Goal: Task Accomplishment & Management: Use online tool/utility

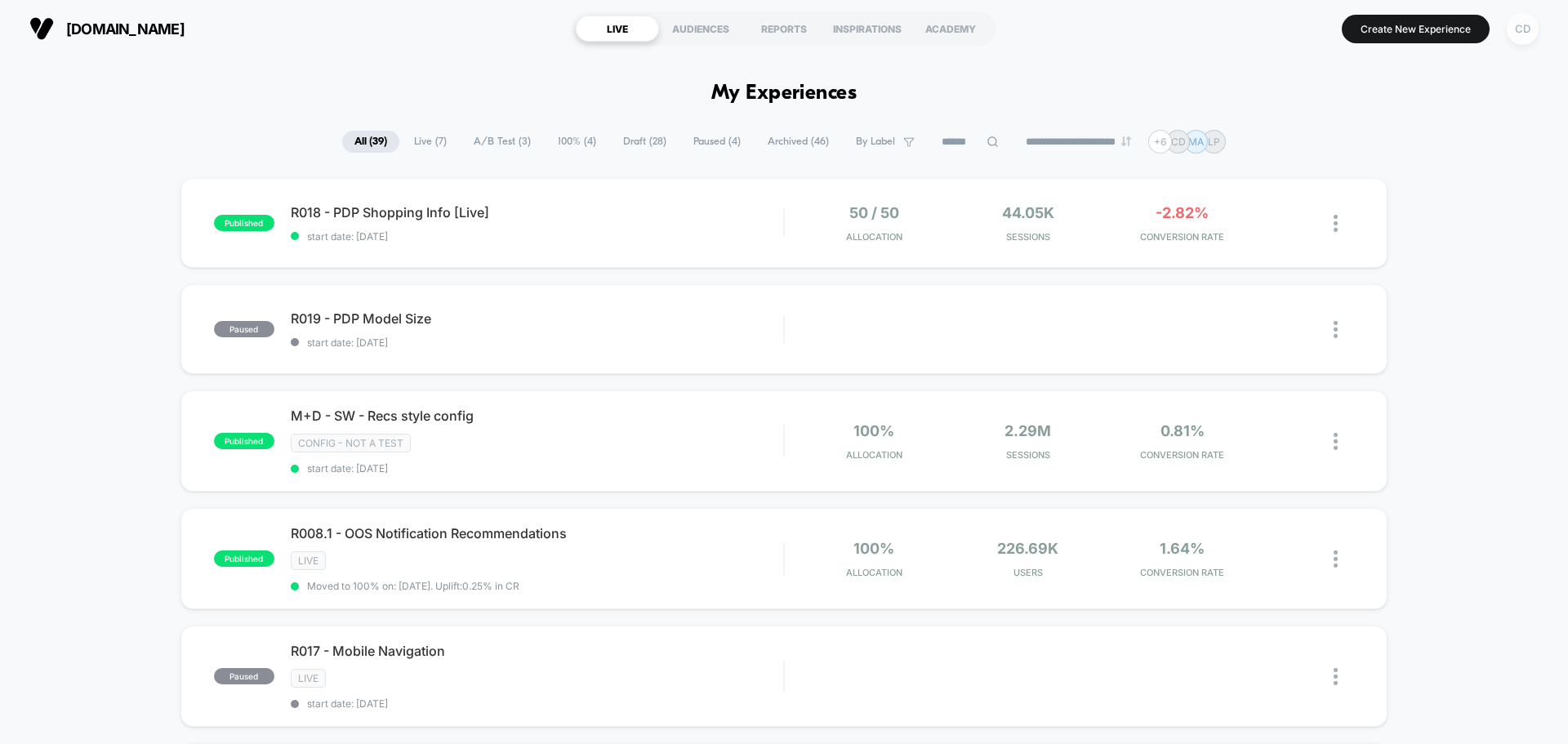
click at [1528, 33] on div "CD" at bounding box center [1522, 29] width 32 height 32
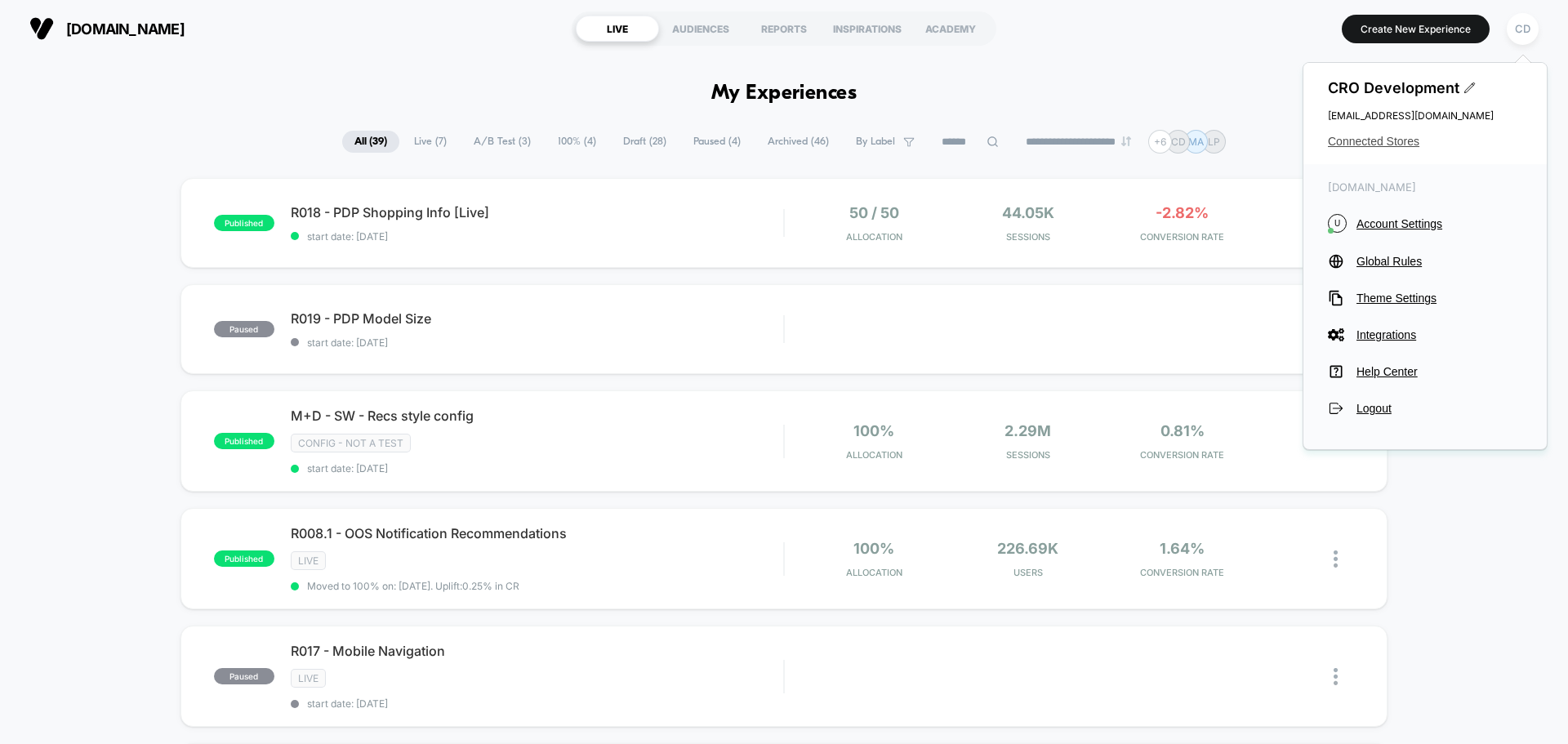
click at [1399, 141] on span "Connected Stores" at bounding box center [1425, 141] width 194 height 13
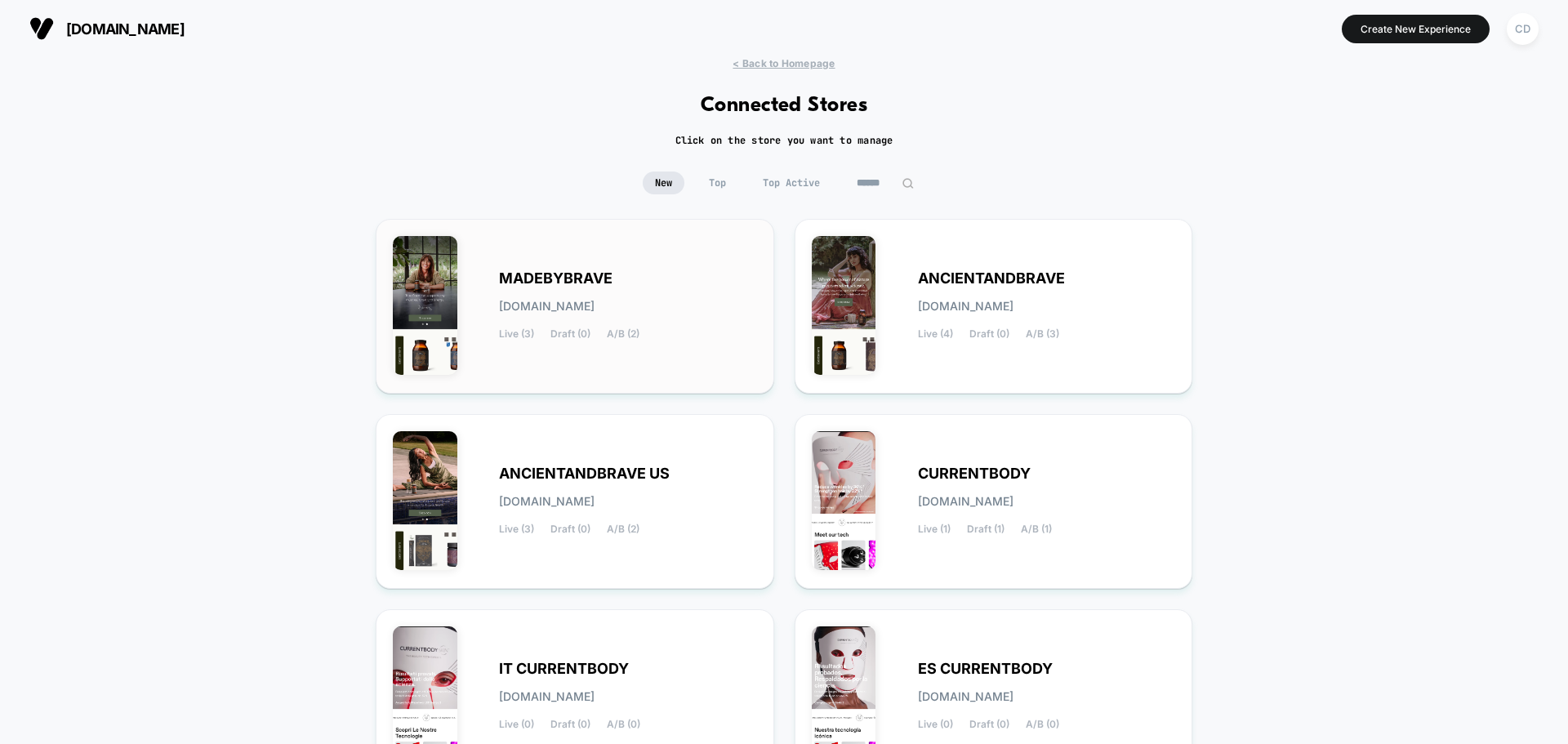
click at [579, 273] on span "MADEBYBRAVE" at bounding box center [556, 278] width 114 height 11
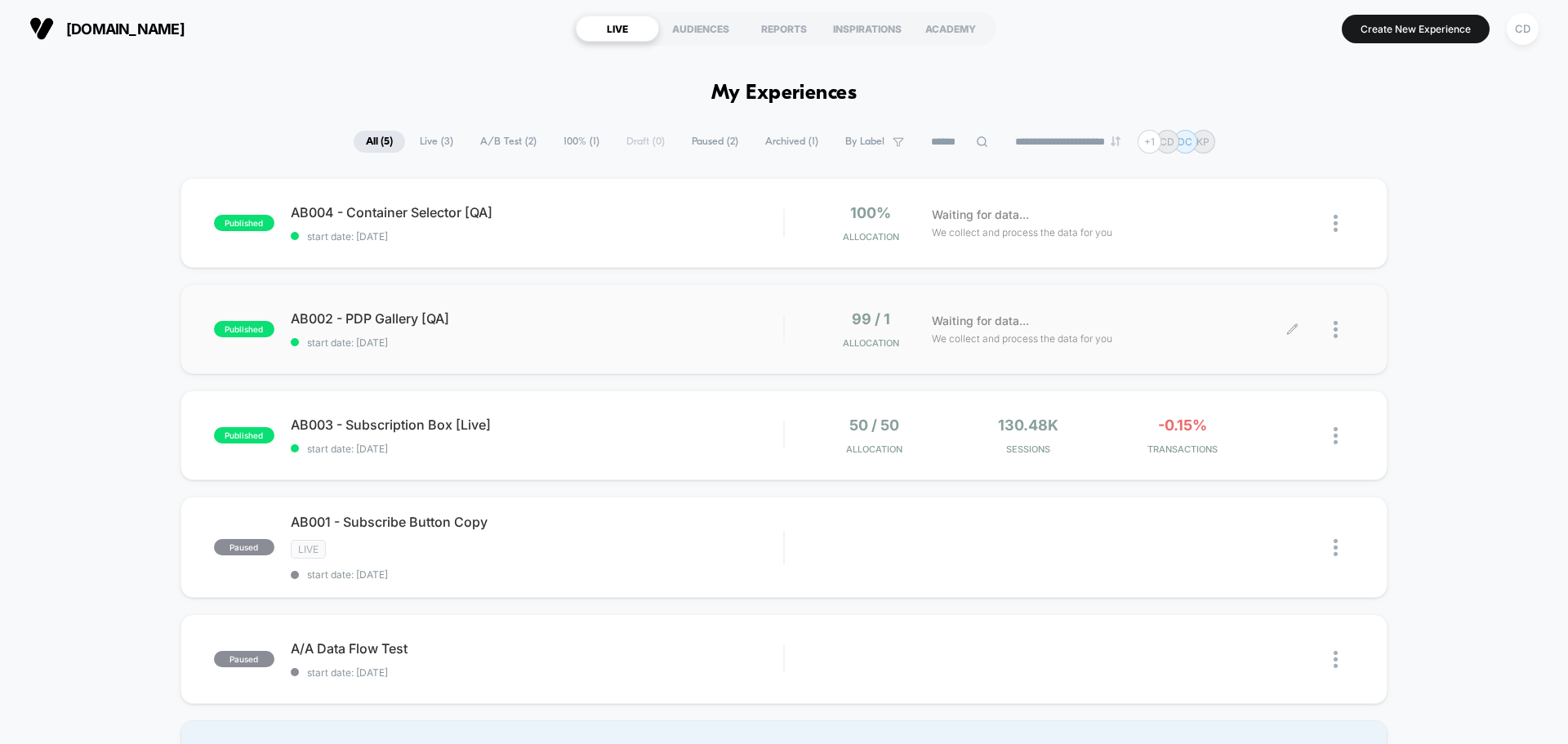
click at [1295, 323] on icon at bounding box center [1292, 329] width 12 height 12
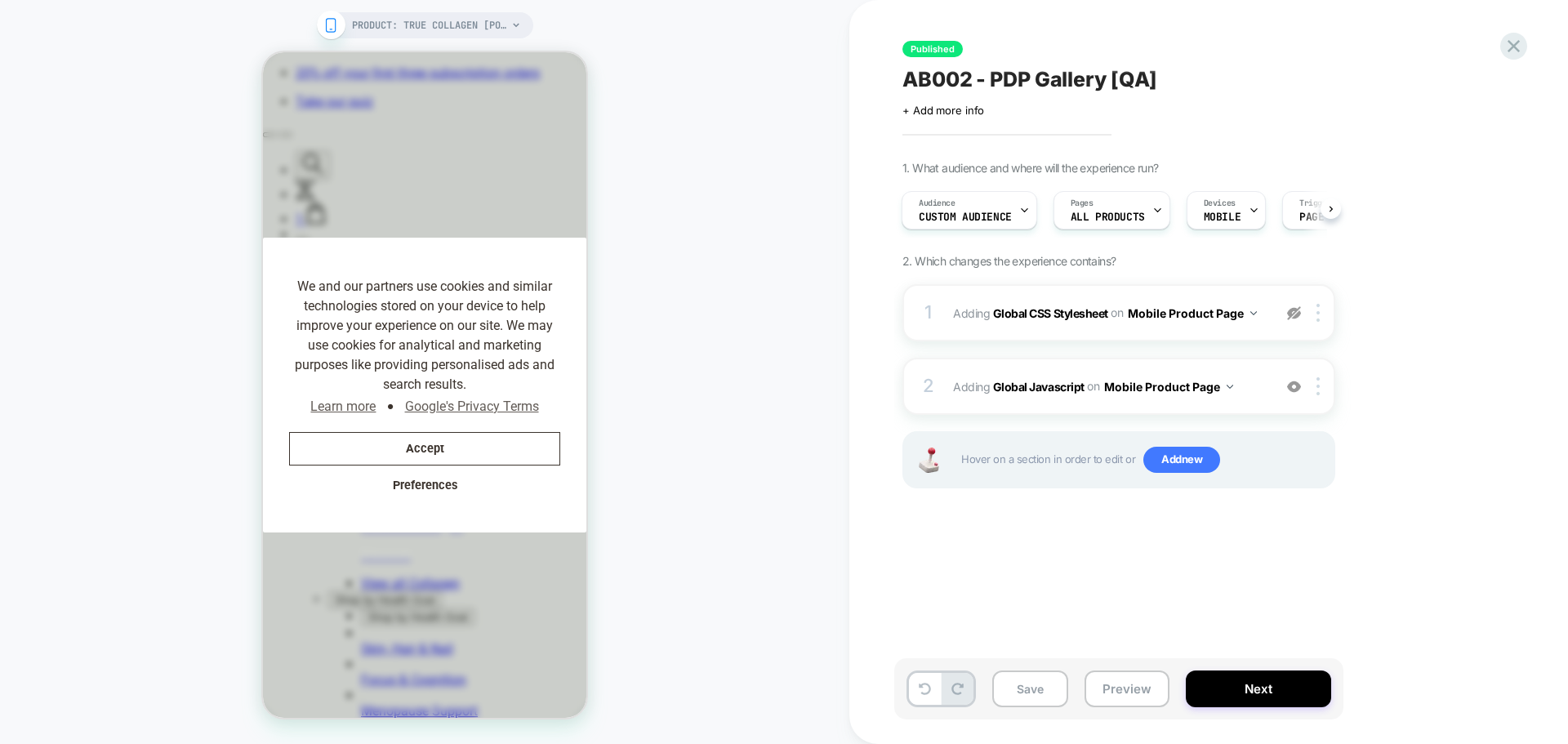
scroll to position [0, 336]
click at [1054, 381] on b "Global Javascript" at bounding box center [1038, 385] width 91 height 14
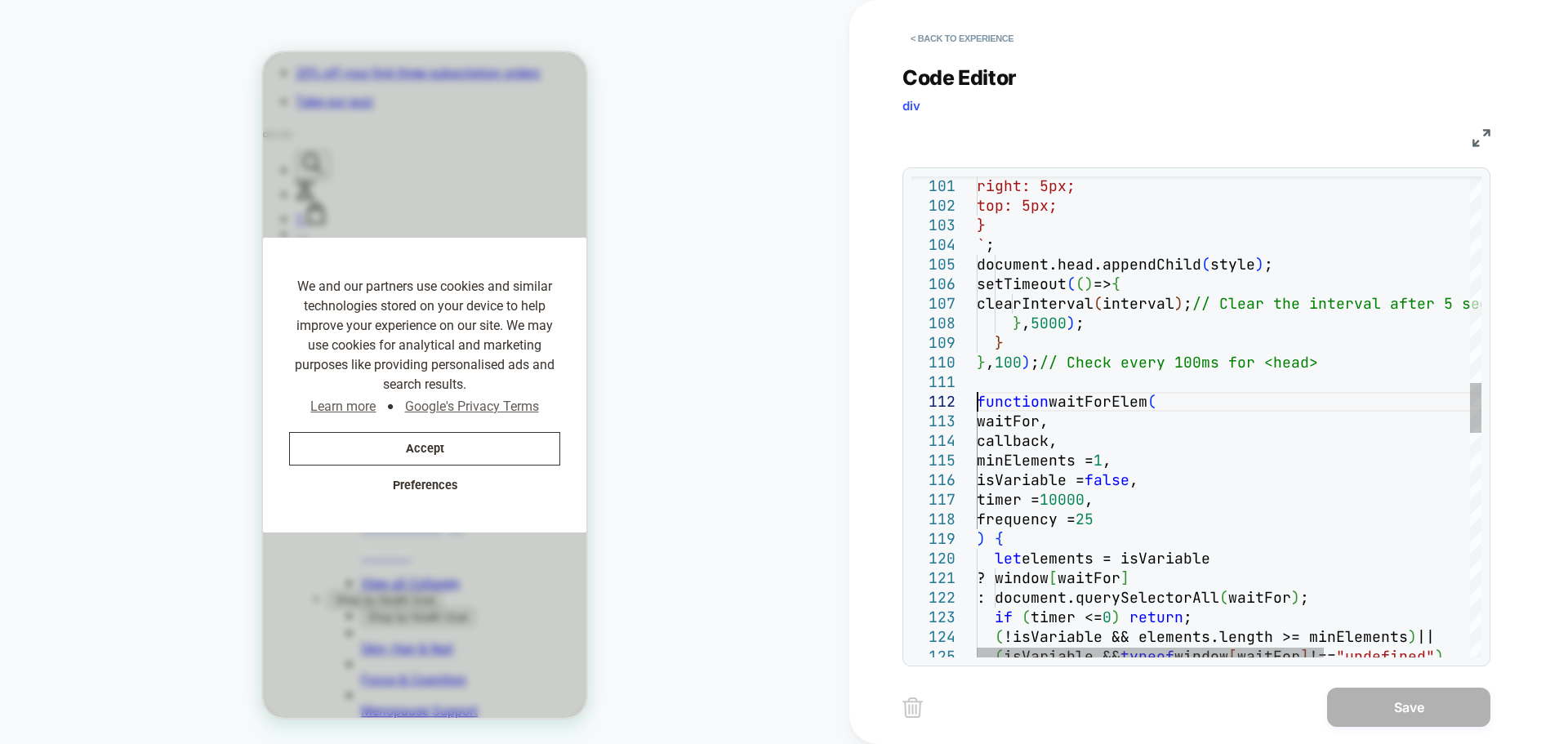
scroll to position [0, 0]
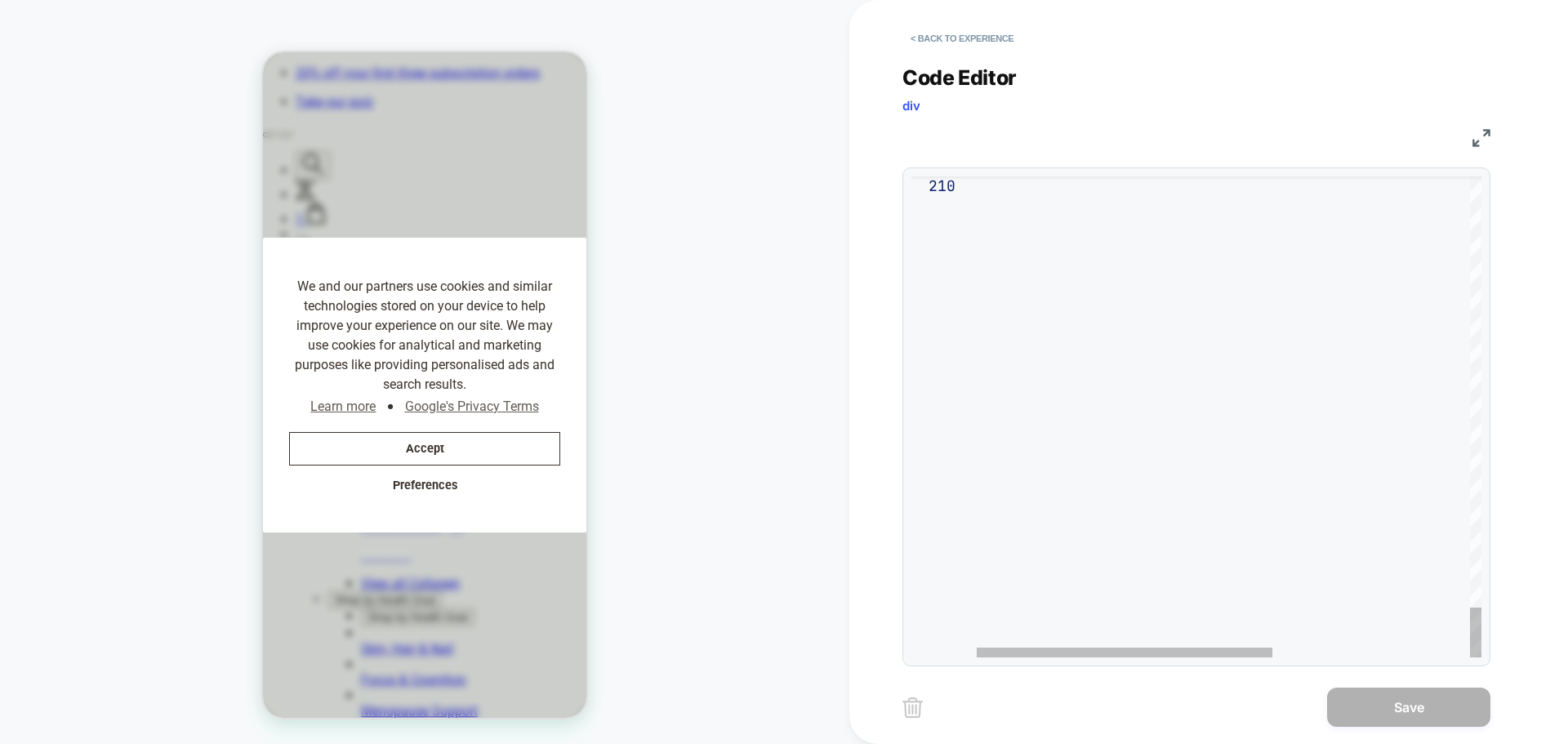
drag, startPoint x: 979, startPoint y: 407, endPoint x: 1123, endPoint y: 782, distance: 401.7
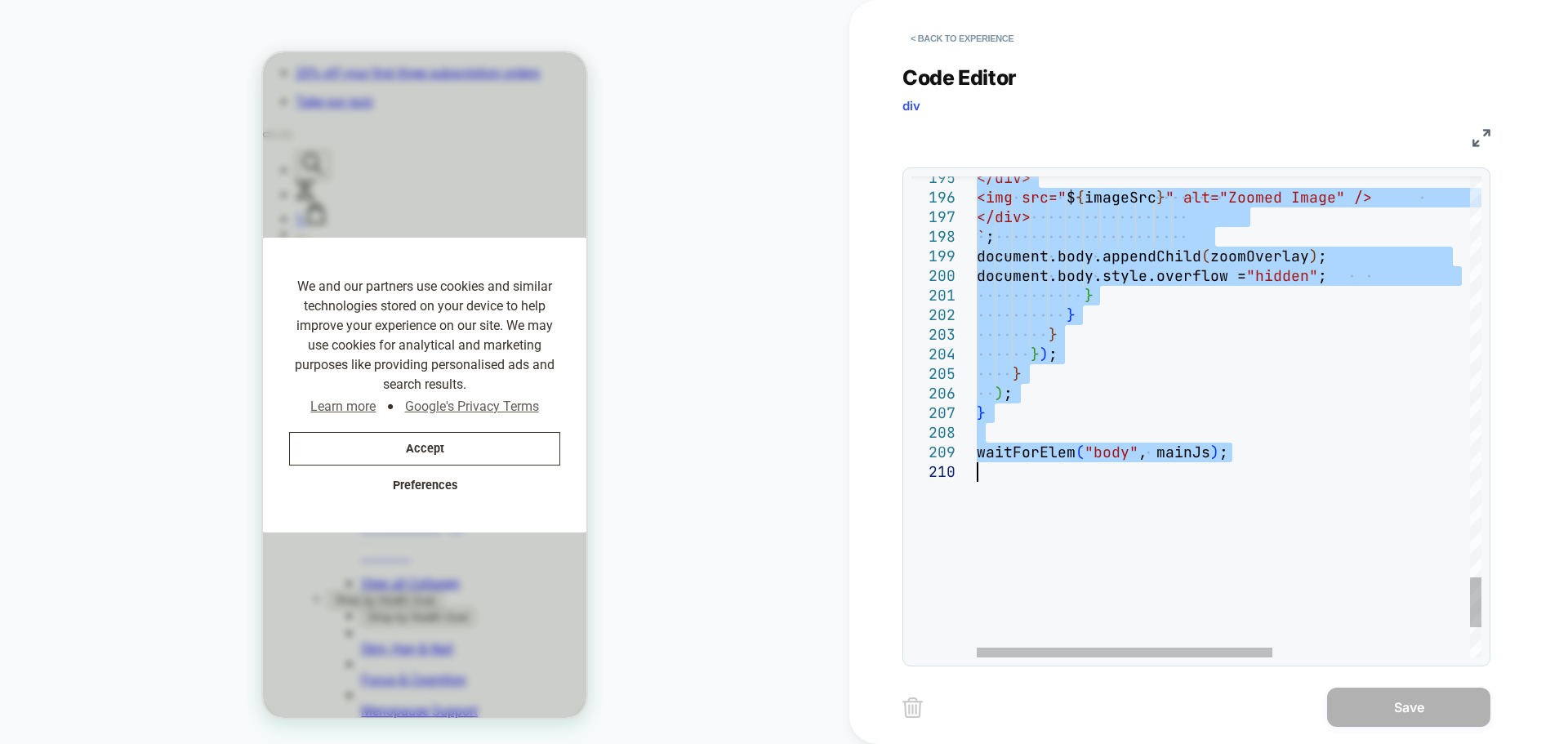
type textarea "**********"
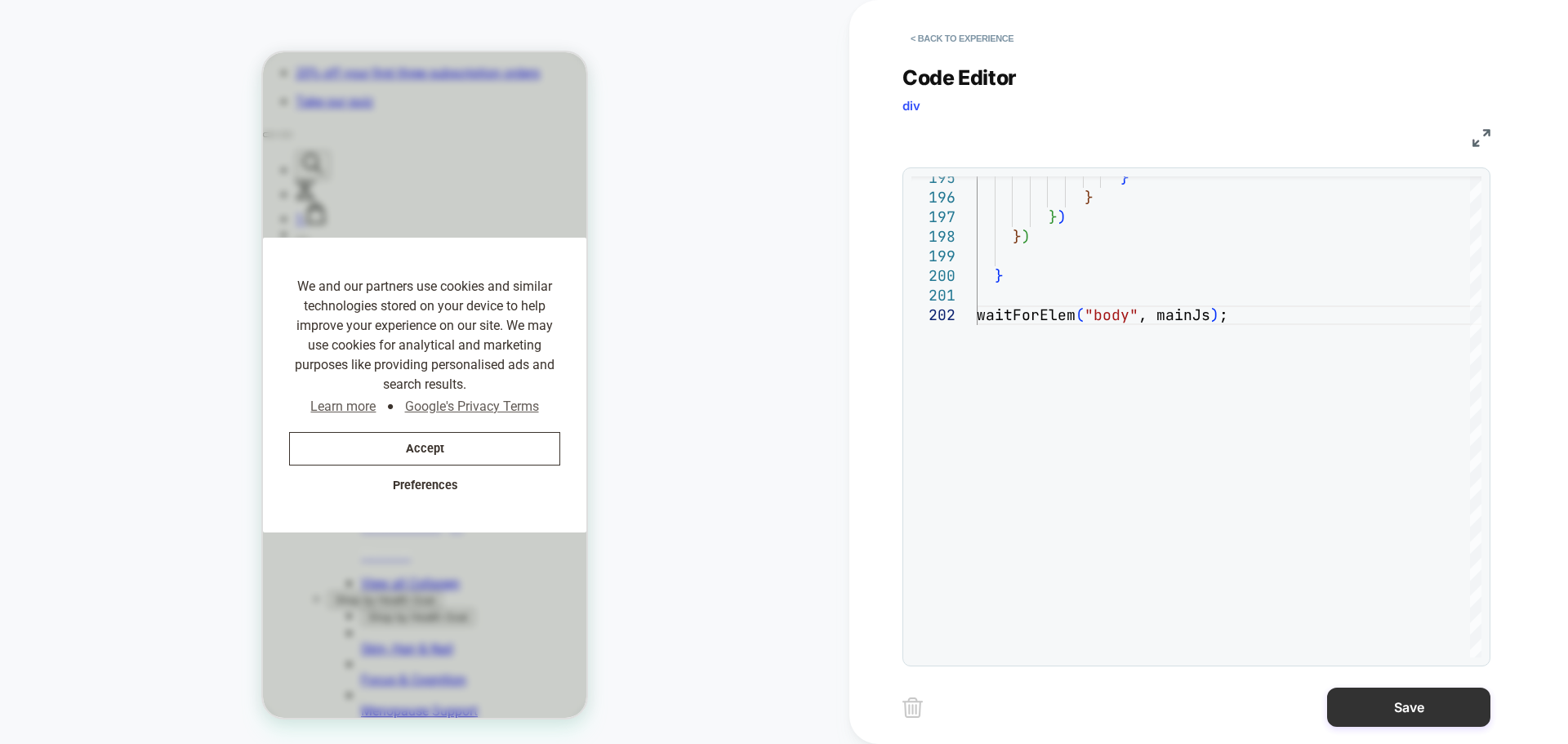
click at [1433, 701] on button "Save" at bounding box center [1408, 707] width 163 height 39
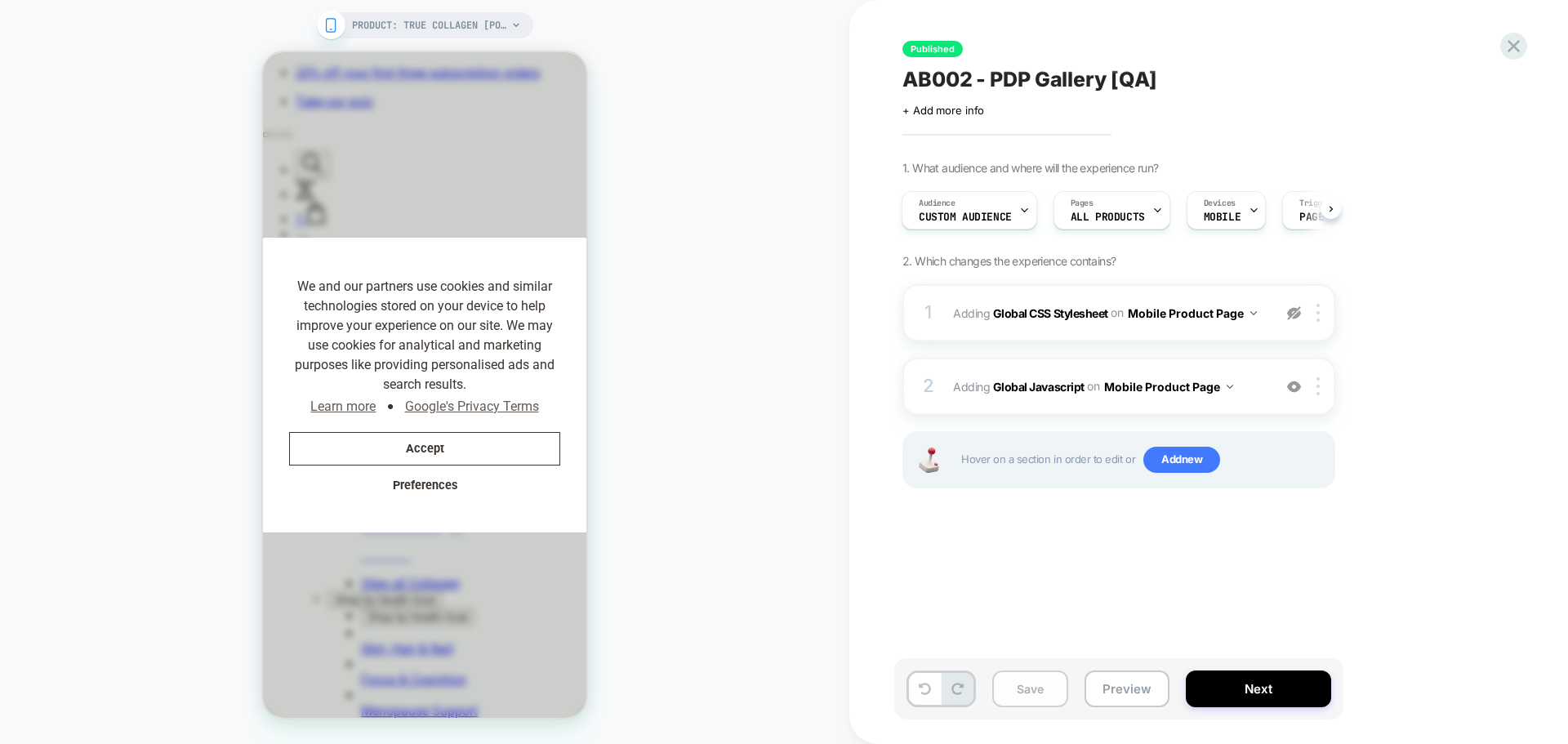
click at [1038, 695] on button "Save" at bounding box center [1030, 688] width 76 height 36
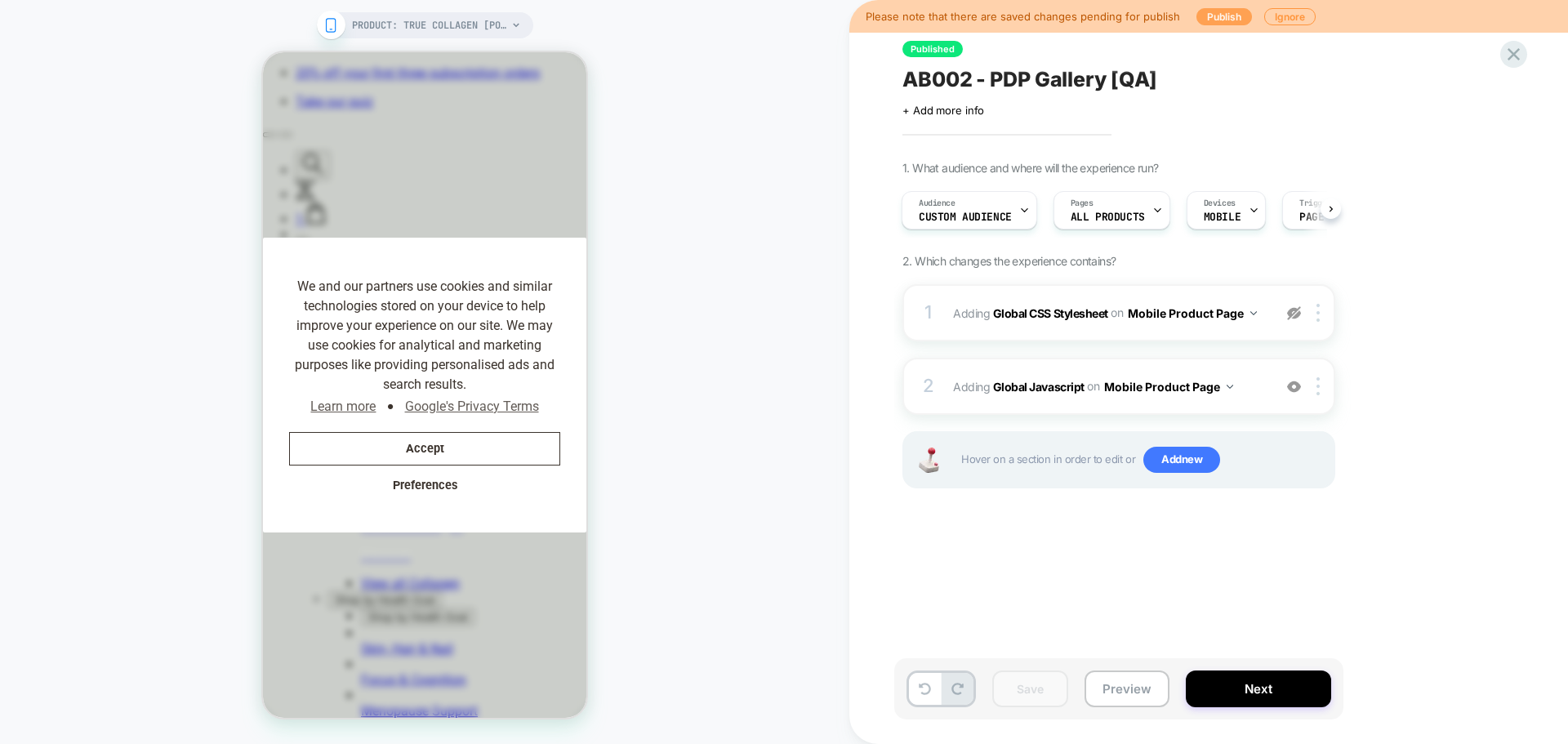
click at [1227, 18] on button "Publish" at bounding box center [1224, 16] width 56 height 17
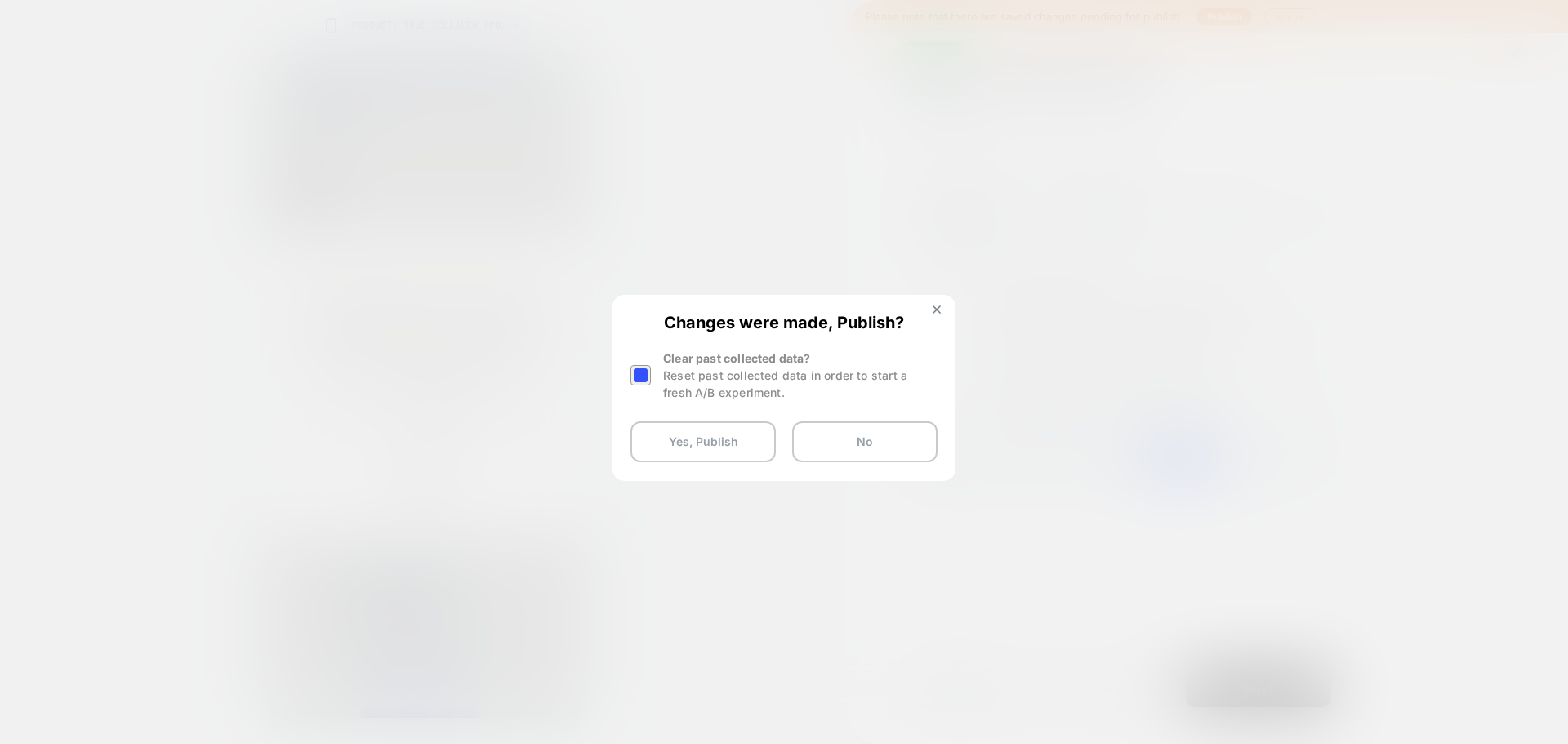
click at [637, 381] on div at bounding box center [641, 375] width 21 height 21
click at [695, 441] on button "Yes, Publish" at bounding box center [702, 441] width 145 height 41
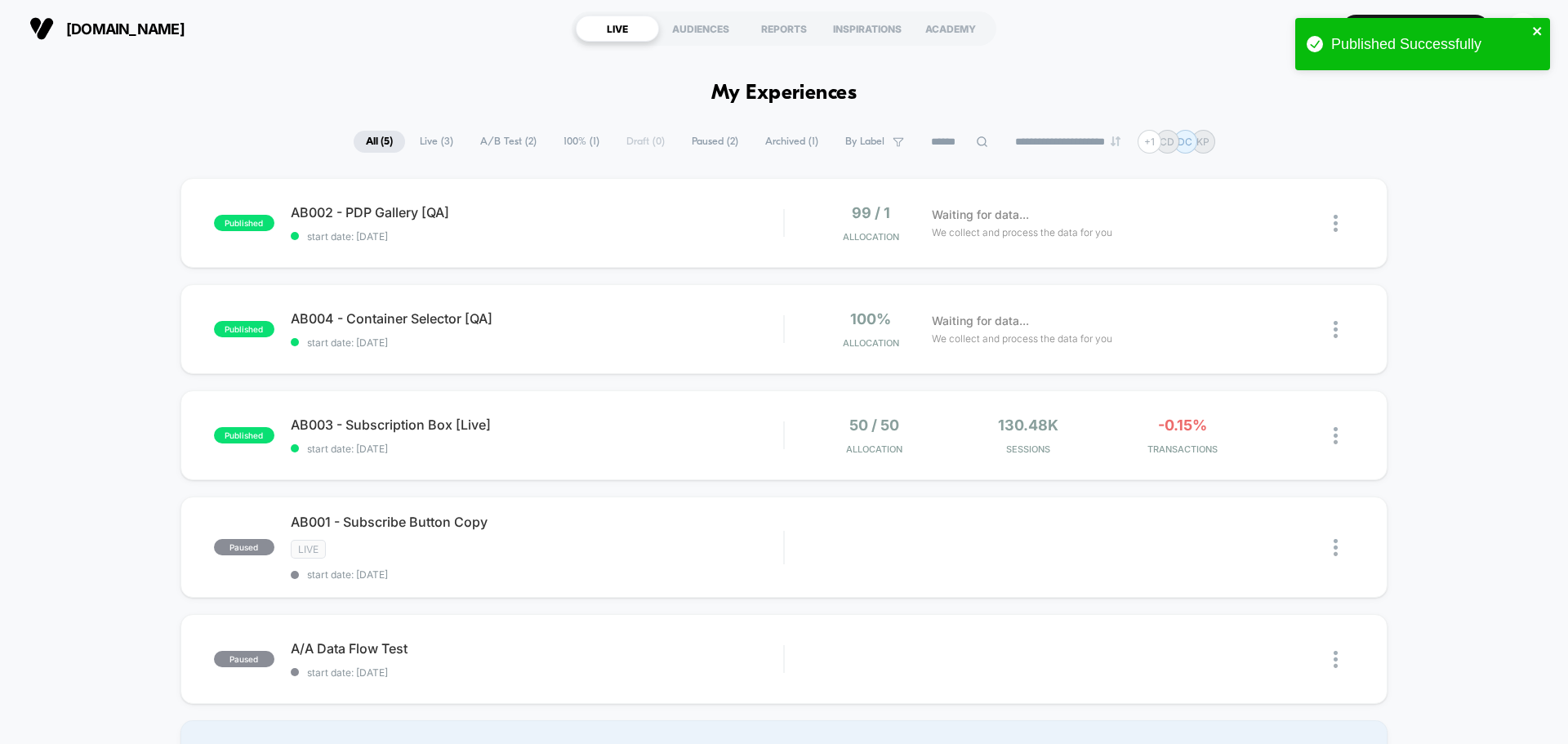
click at [1540, 30] on icon "close" at bounding box center [1537, 30] width 11 height 13
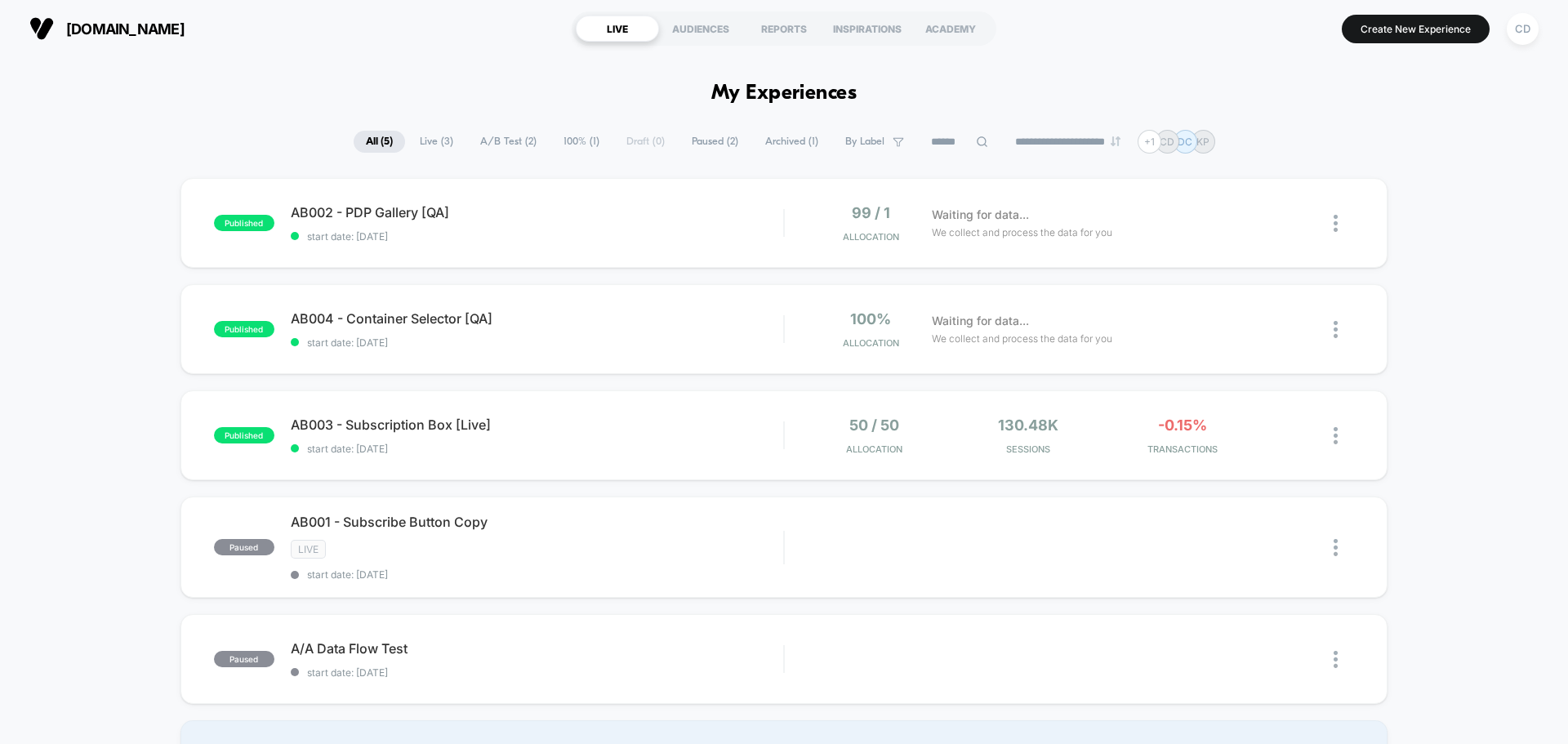
click at [1528, 34] on div "Published Successfully" at bounding box center [1422, 48] width 261 height 67
click at [1527, 33] on div "CD" at bounding box center [1522, 29] width 32 height 32
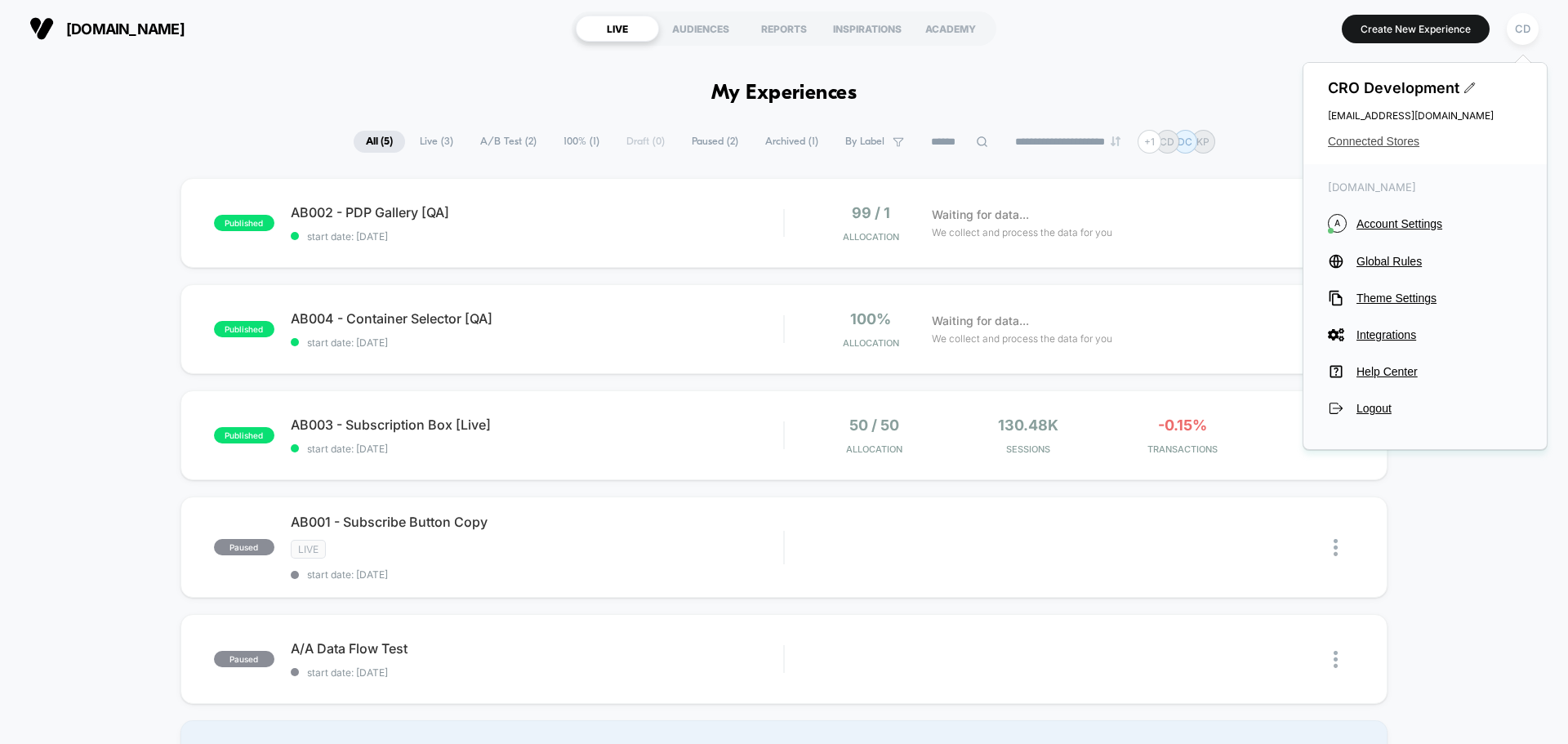
click at [1392, 137] on span "Connected Stores" at bounding box center [1425, 141] width 194 height 13
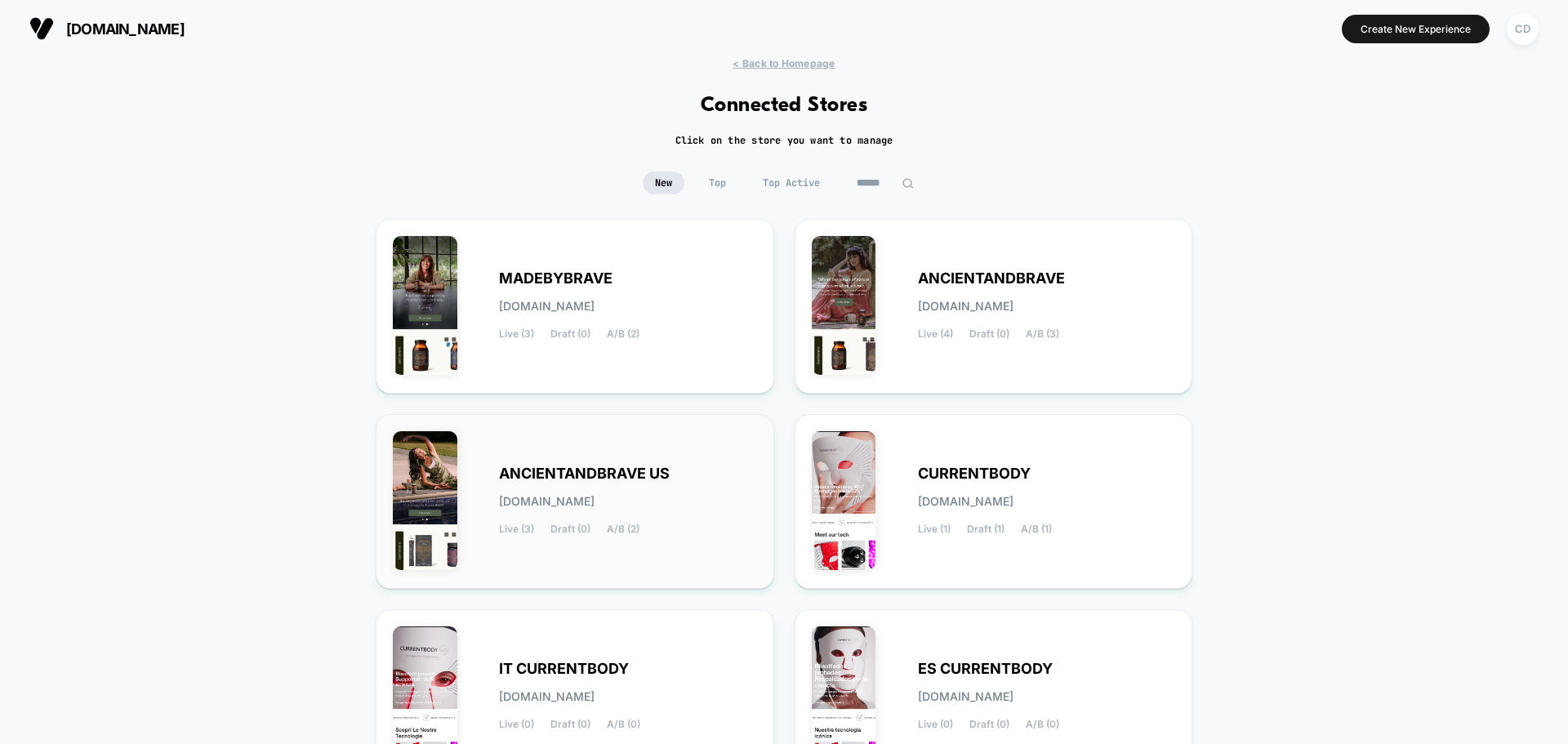
click at [611, 468] on span "ANCIENTANDBRAVE US" at bounding box center [584, 473] width 171 height 11
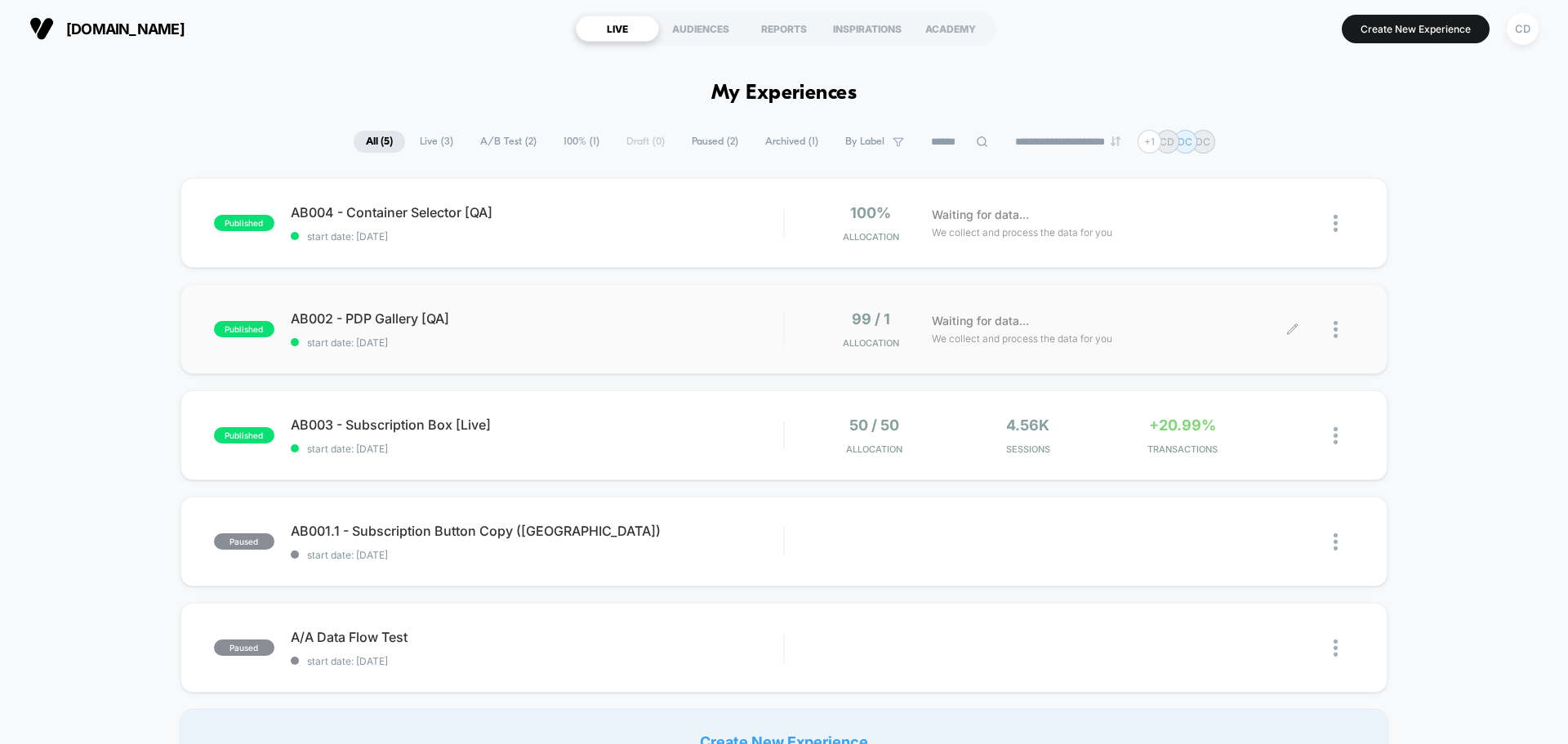
click at [1293, 321] on div at bounding box center [1323, 329] width 62 height 38
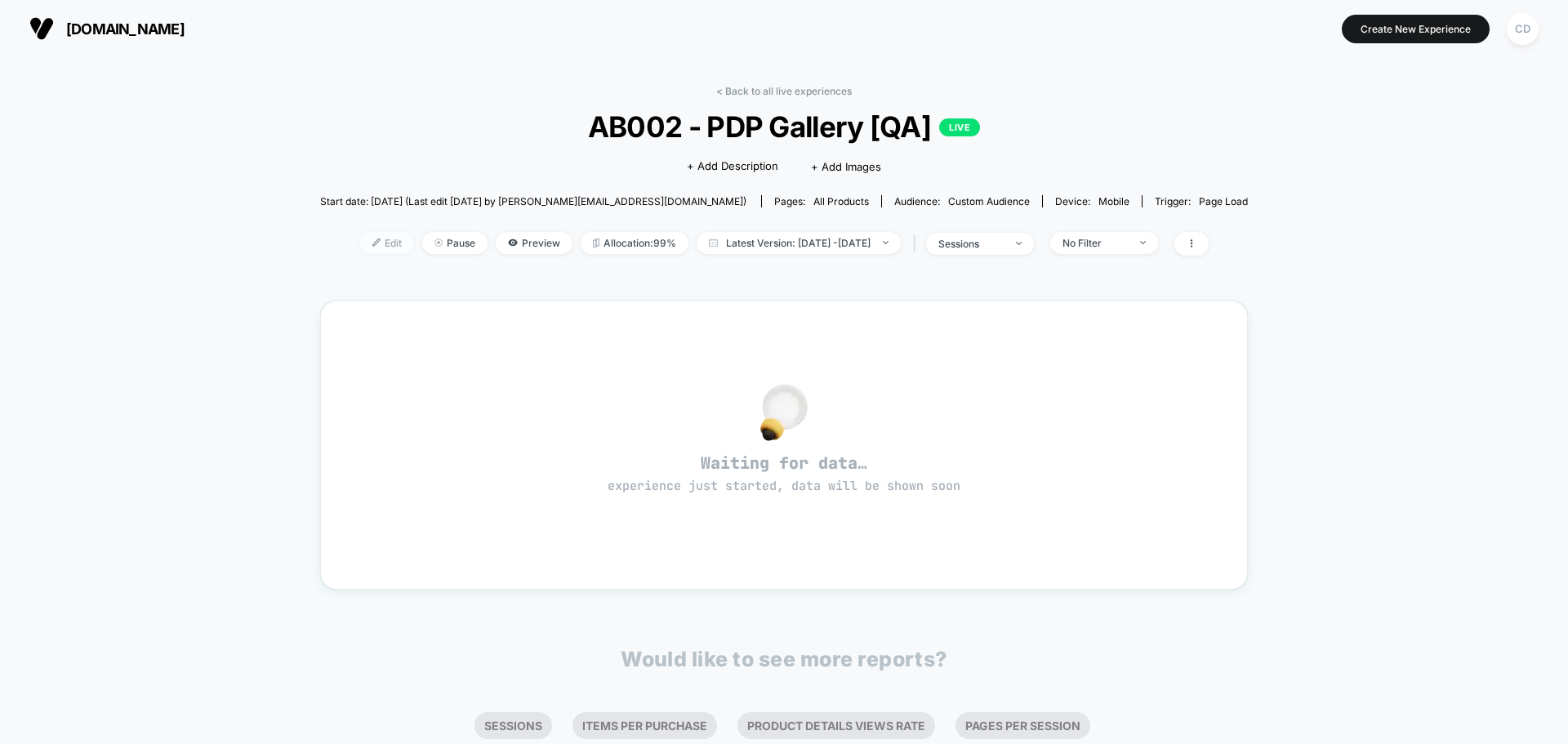
click at [360, 247] on span "Edit" at bounding box center [387, 242] width 54 height 22
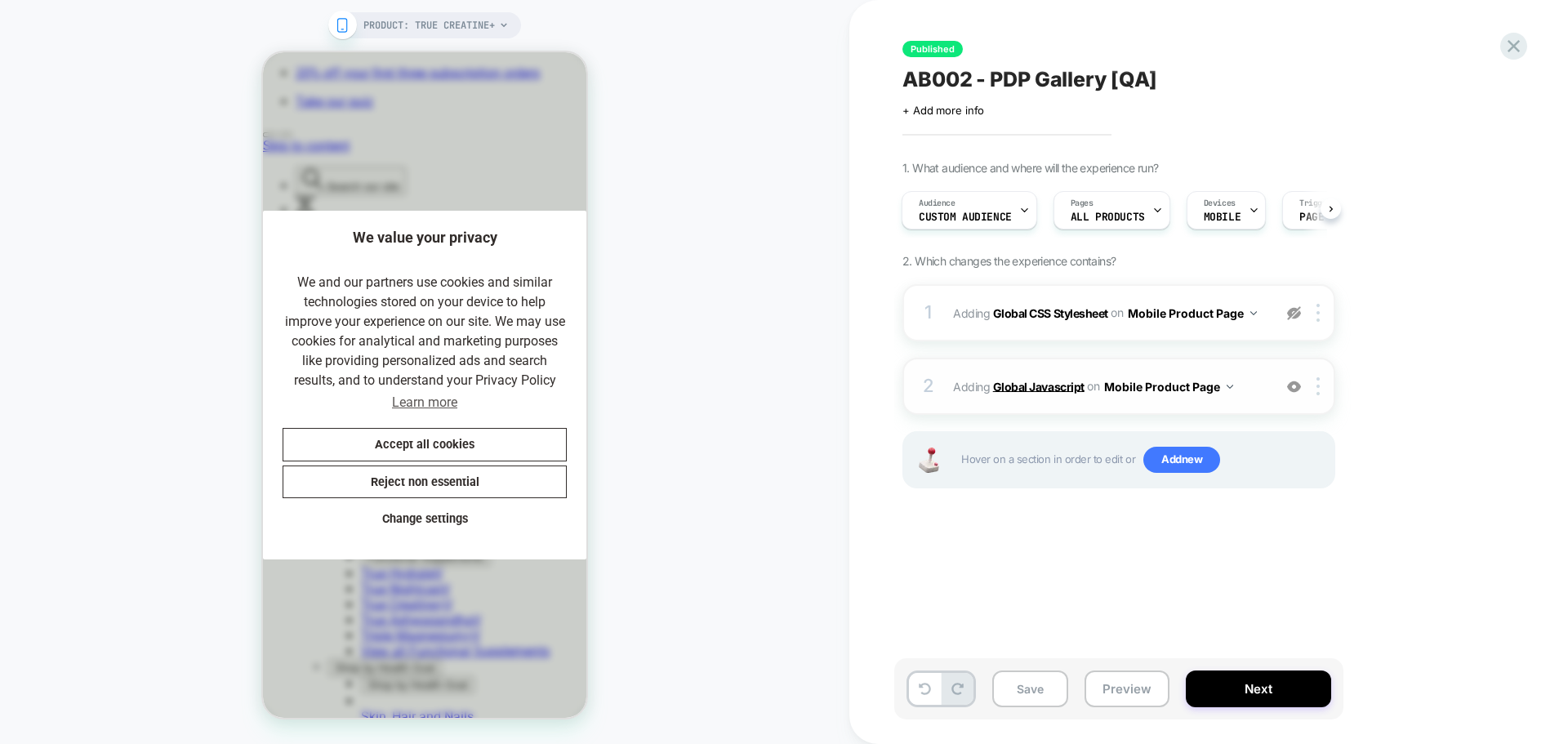
click at [1058, 390] on b "Global Javascript" at bounding box center [1038, 385] width 91 height 14
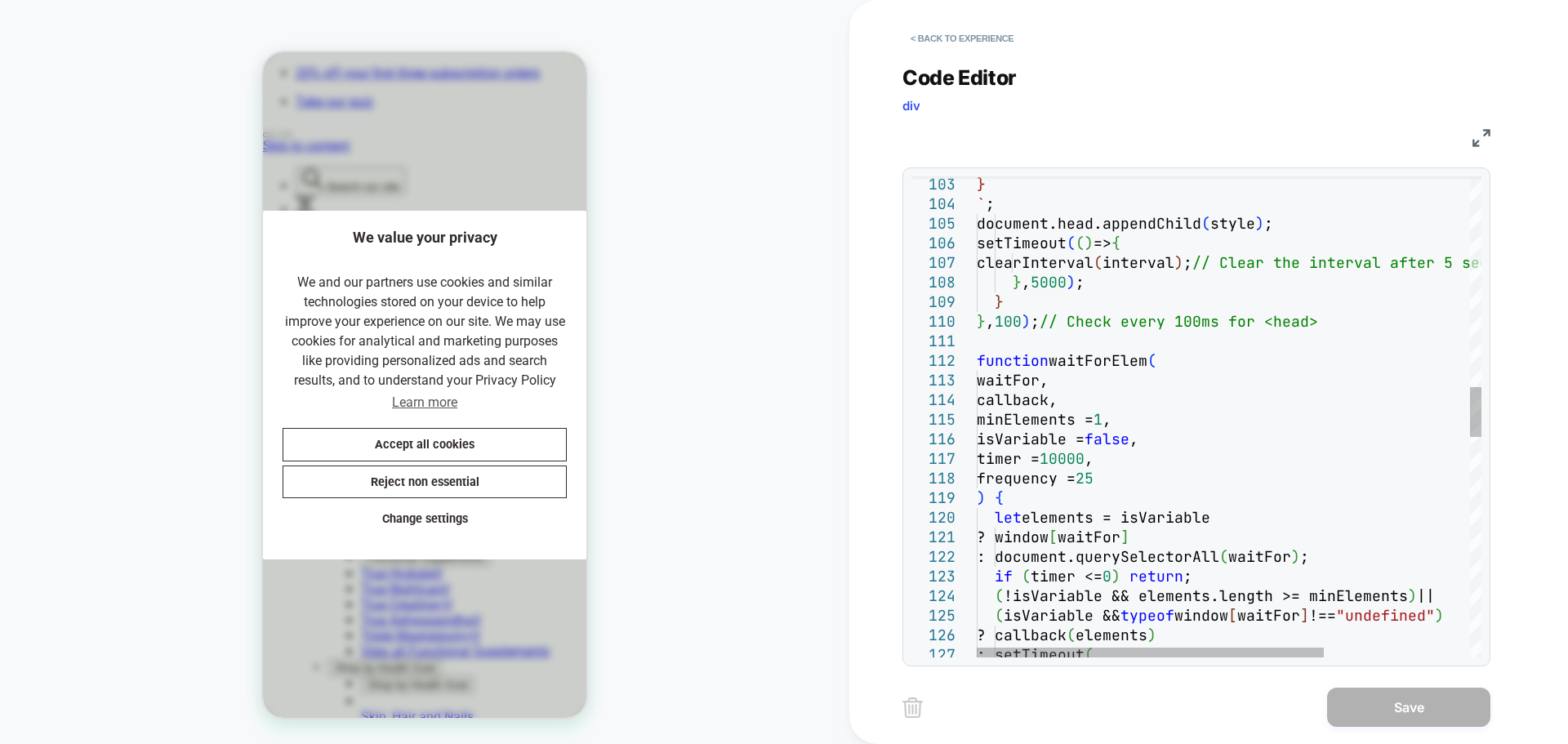
click at [1020, 346] on div "waitFor, callback, minElements = 1 , isVariable = false , timer = 10000 , frequ…" at bounding box center [1335, 464] width 717 height 4576
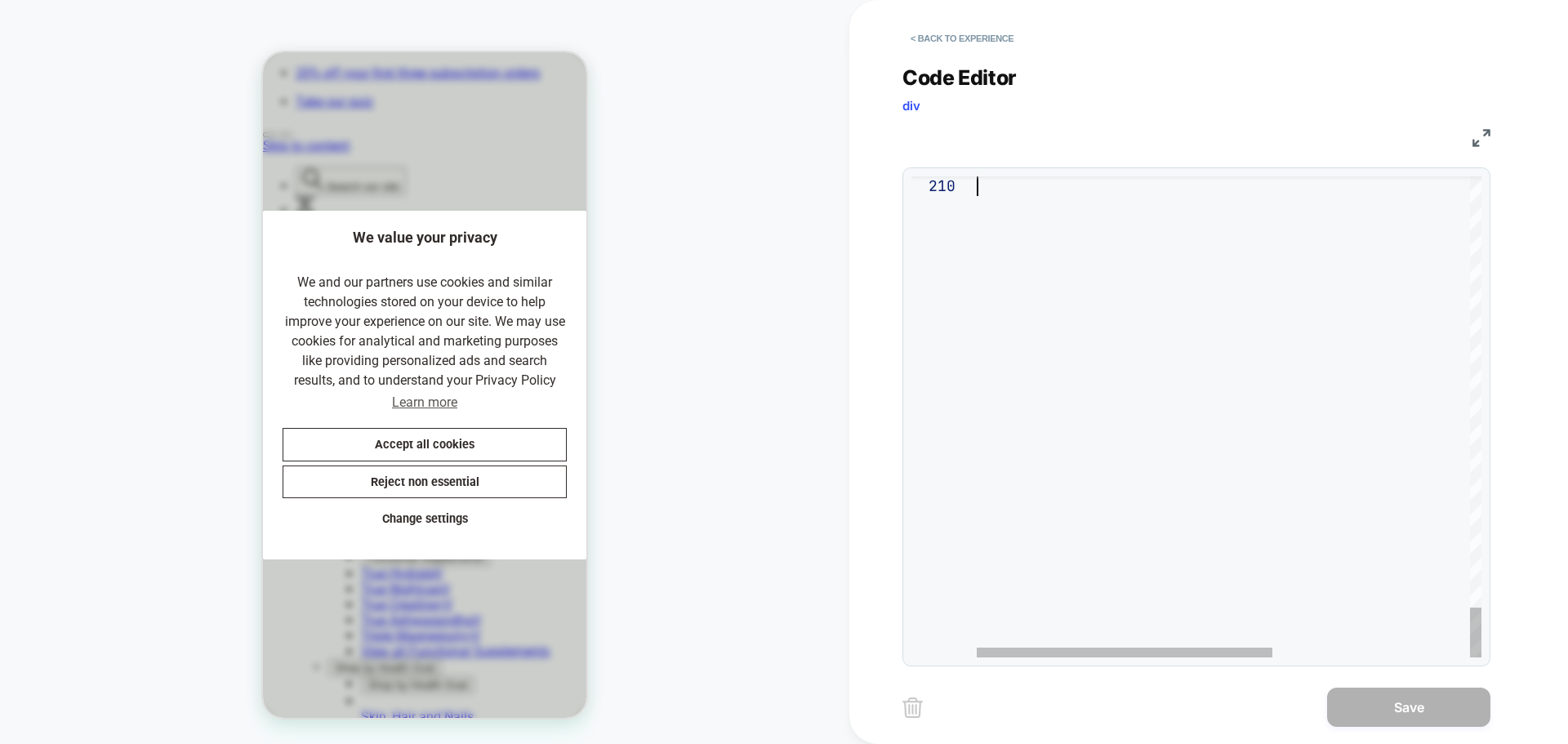
drag, startPoint x: 1020, startPoint y: 346, endPoint x: 1185, endPoint y: 523, distance: 242.0
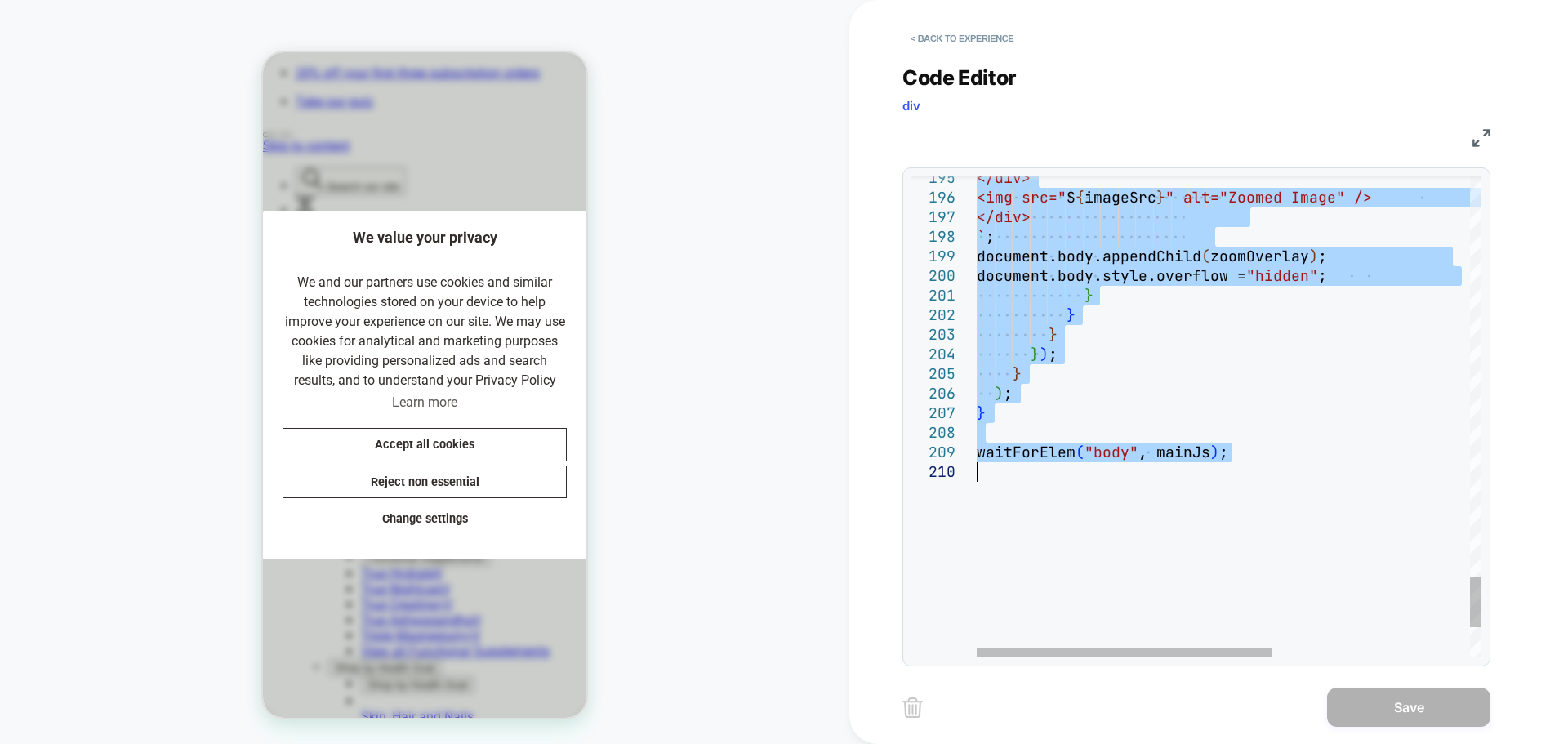
type textarea "**********"
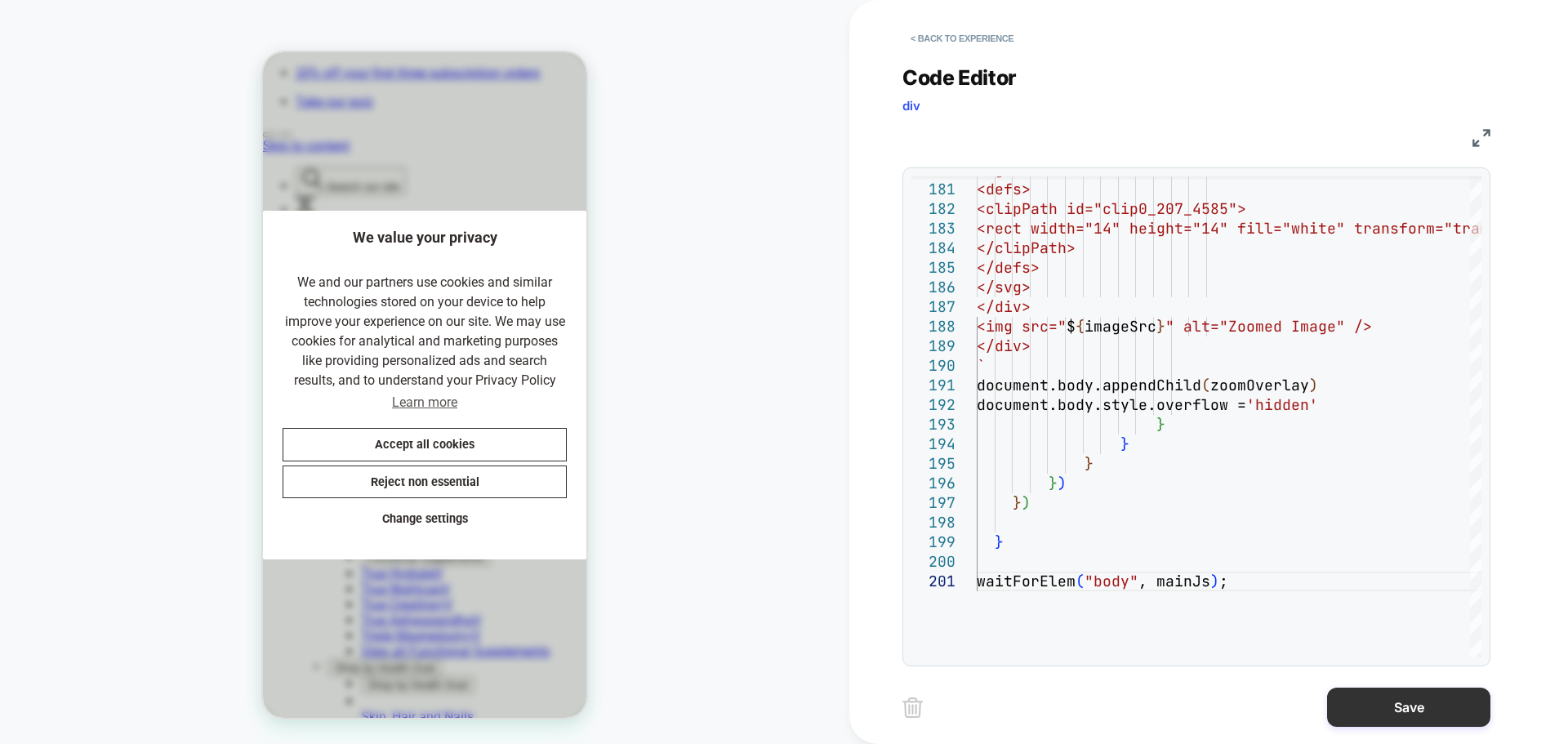
click at [1405, 696] on button "Save" at bounding box center [1408, 707] width 163 height 39
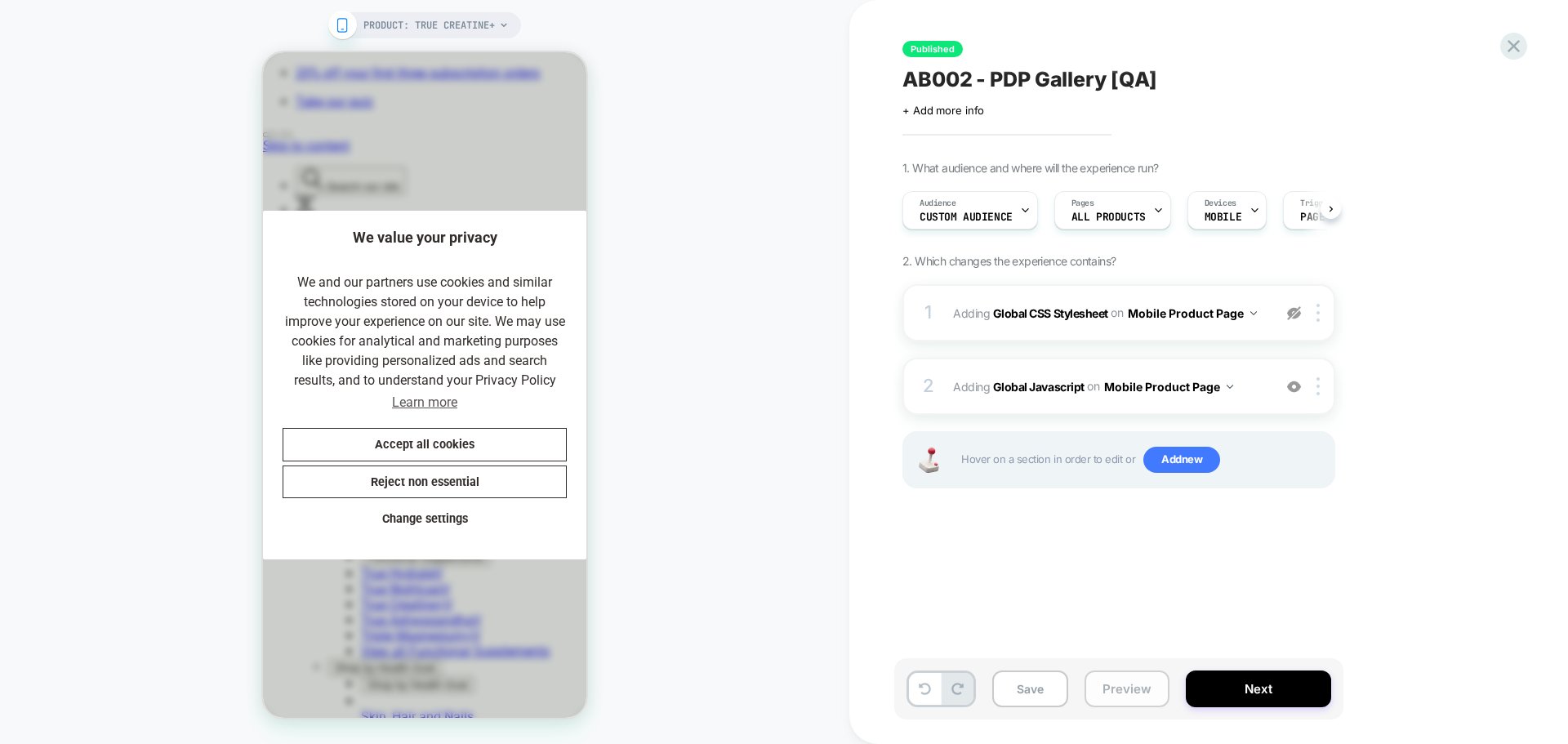
scroll to position [0, 1]
click at [1031, 692] on button "Save" at bounding box center [1030, 688] width 76 height 36
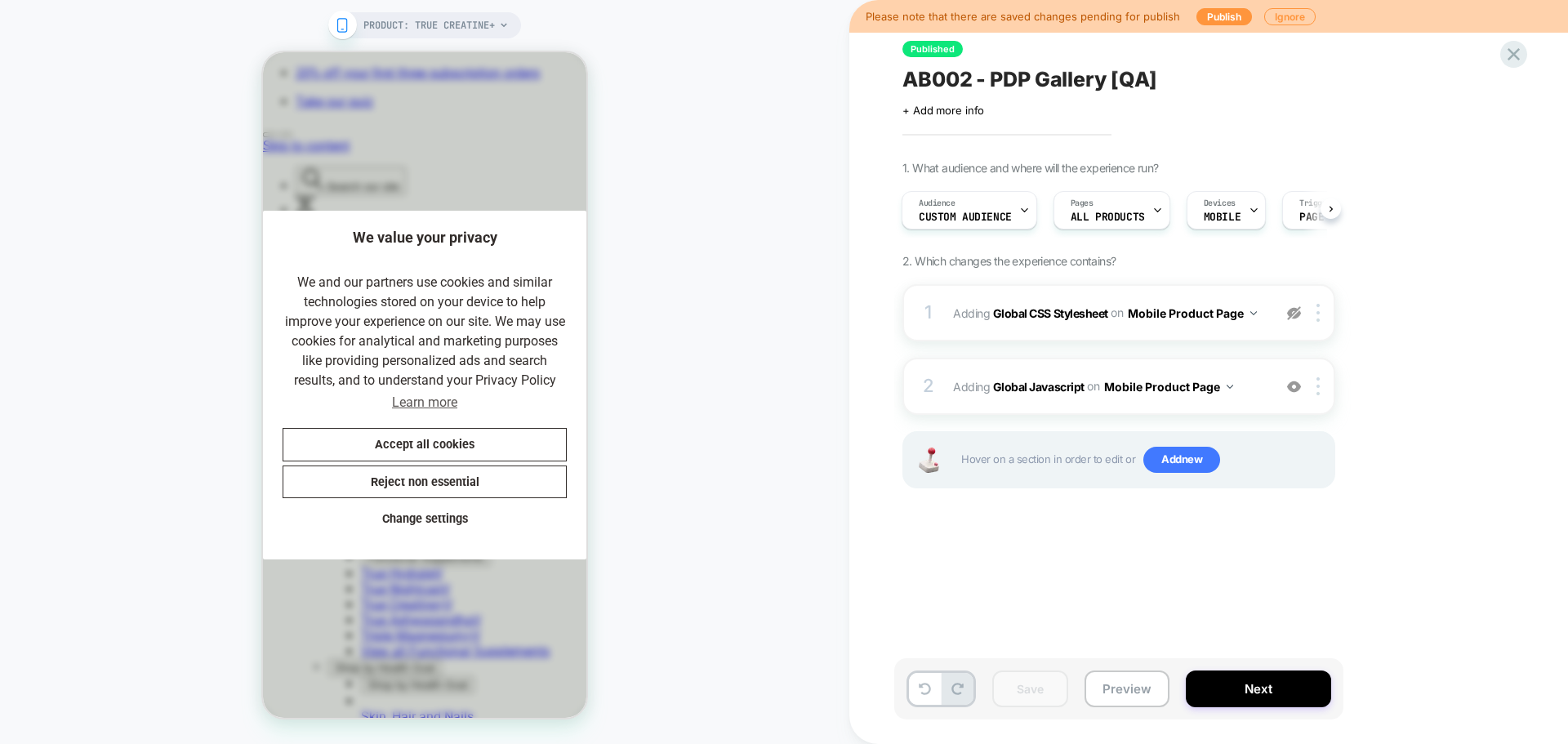
scroll to position [0, 336]
click at [1217, 20] on button "Publish" at bounding box center [1224, 16] width 56 height 17
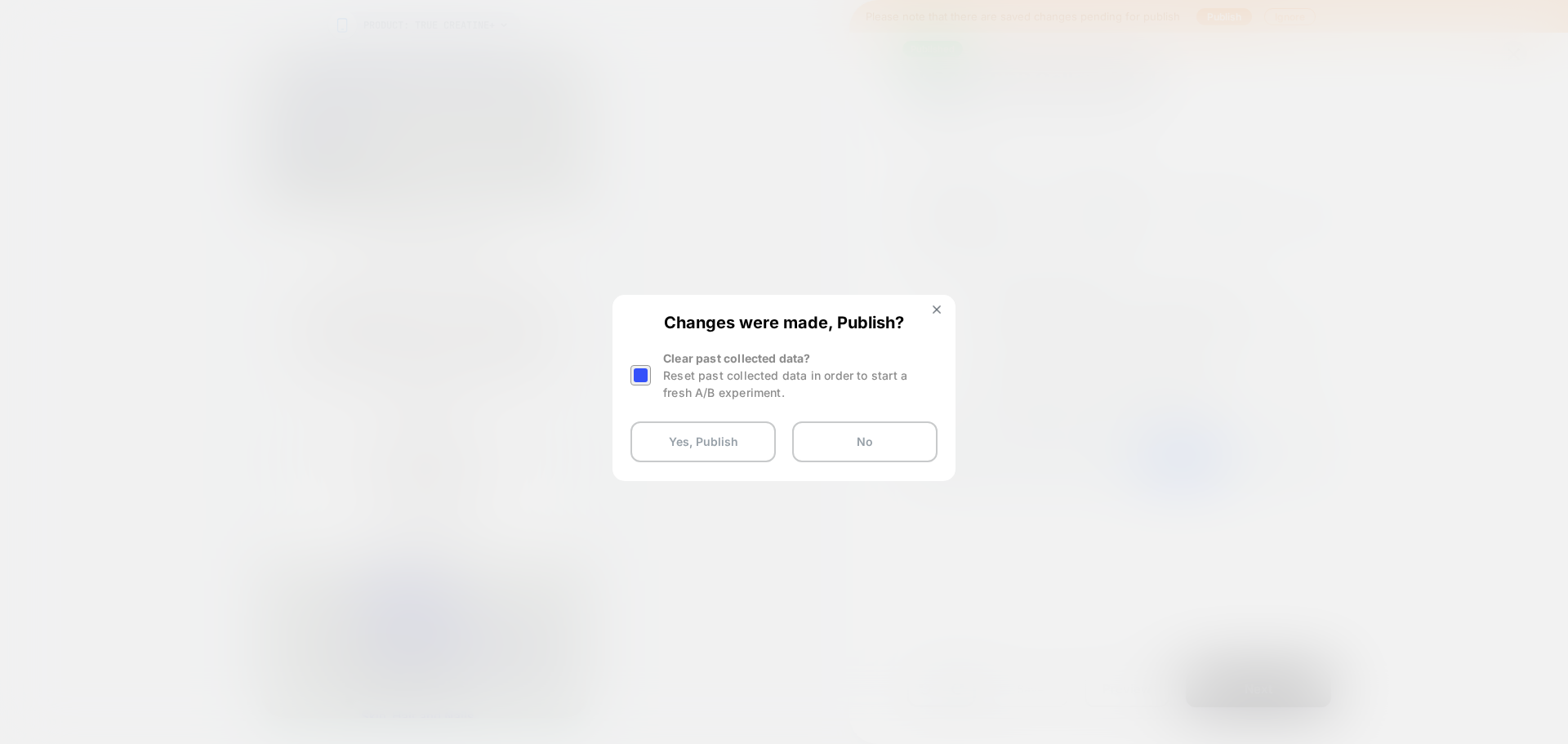
click at [637, 371] on div at bounding box center [641, 375] width 21 height 21
click at [705, 445] on button "Yes, Publish" at bounding box center [702, 441] width 145 height 41
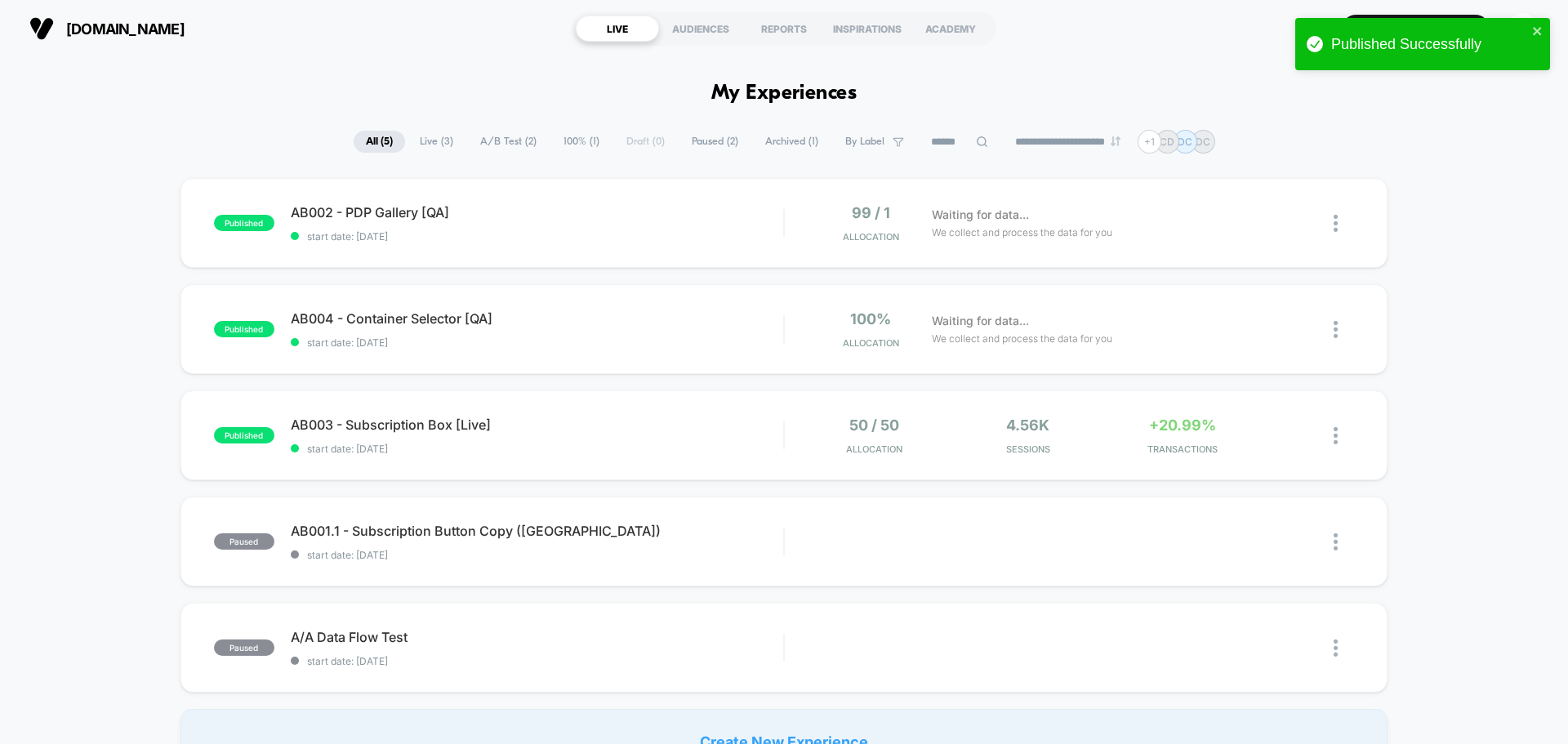
click at [1216, 31] on section "Create New Experience CD" at bounding box center [1295, 28] width 498 height 41
